Goal: Navigation & Orientation: Understand site structure

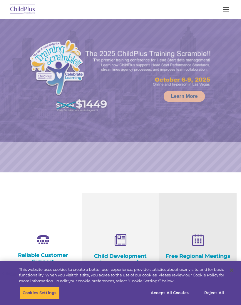
select select "MEDIUM"
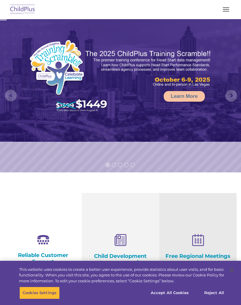
click at [230, 13] on button "button" at bounding box center [226, 9] width 12 height 9
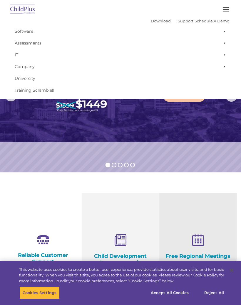
click at [228, 12] on button "button" at bounding box center [226, 9] width 12 height 9
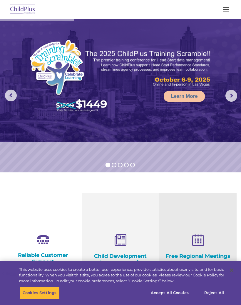
click at [228, 11] on span "button" at bounding box center [226, 11] width 6 height 1
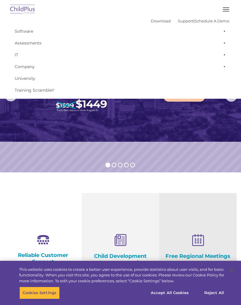
click at [13, 7] on img at bounding box center [23, 10] width 28 height 14
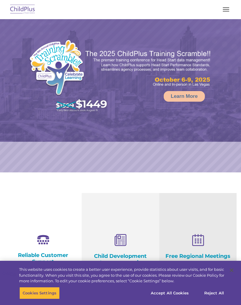
select select "MEDIUM"
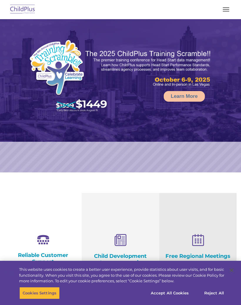
click at [229, 6] on button "button" at bounding box center [226, 9] width 12 height 9
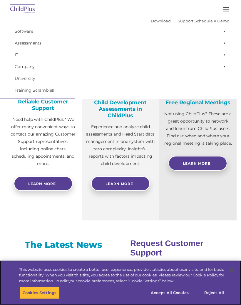
scroll to position [150, 0]
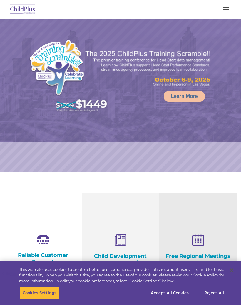
select select "MEDIUM"
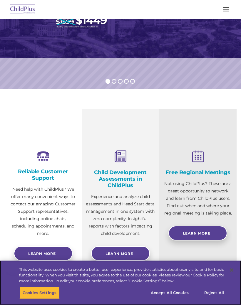
scroll to position [104, 0]
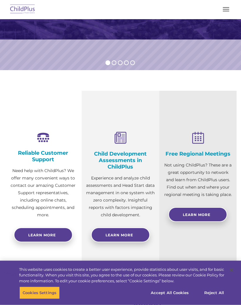
click at [228, 12] on button "button" at bounding box center [226, 9] width 12 height 9
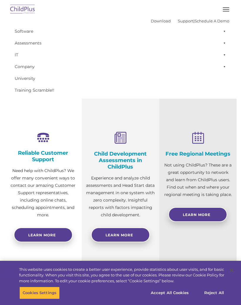
click at [226, 27] on span at bounding box center [224, 31] width 6 height 12
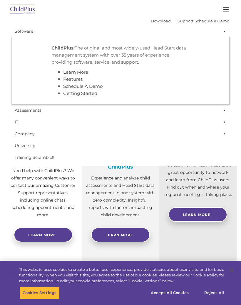
click at [224, 30] on span at bounding box center [224, 31] width 6 height 12
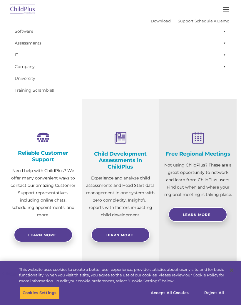
click at [223, 31] on span at bounding box center [224, 31] width 6 height 12
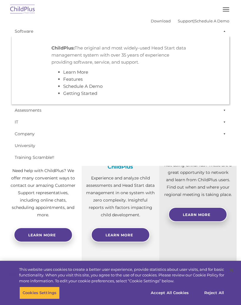
click at [223, 32] on span at bounding box center [224, 31] width 6 height 12
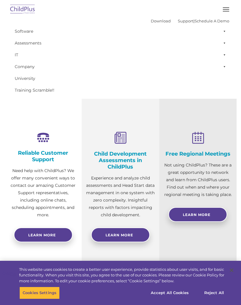
click at [225, 41] on span at bounding box center [224, 43] width 6 height 12
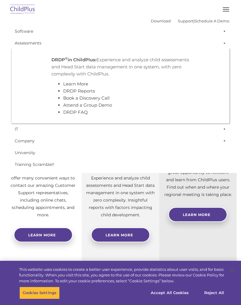
click at [226, 40] on span at bounding box center [224, 43] width 6 height 12
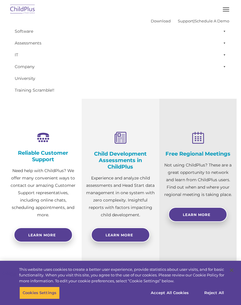
click at [226, 51] on span at bounding box center [224, 55] width 6 height 12
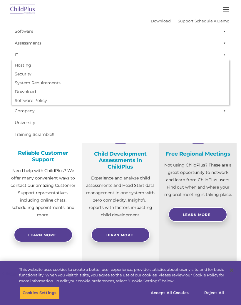
click at [225, 52] on span at bounding box center [224, 55] width 6 height 12
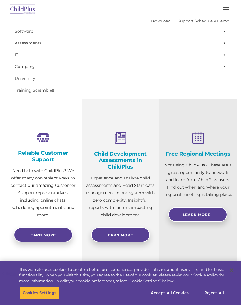
click at [225, 63] on span at bounding box center [224, 67] width 6 height 12
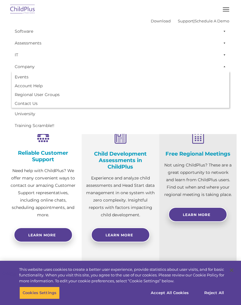
click at [225, 63] on span at bounding box center [224, 67] width 6 height 12
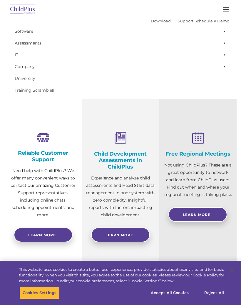
click at [226, 67] on span at bounding box center [224, 67] width 6 height 12
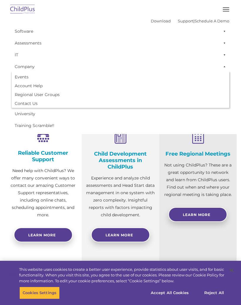
click at [226, 67] on span at bounding box center [224, 67] width 6 height 12
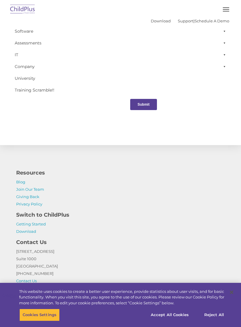
scroll to position [640, 0]
